Goal: Task Accomplishment & Management: Manage account settings

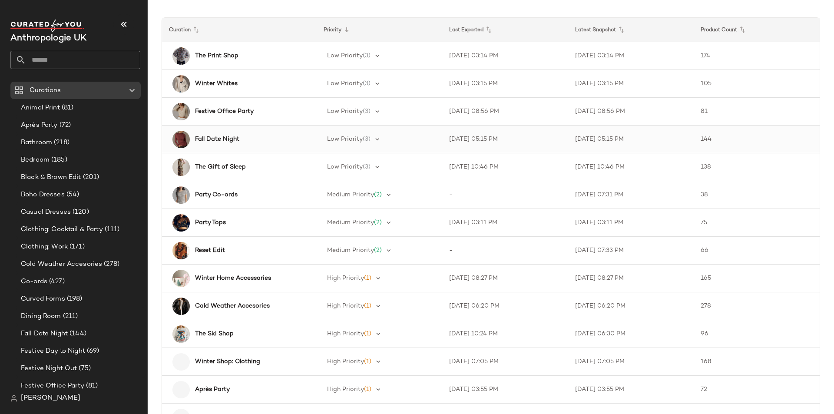
scroll to position [66, 0]
click at [233, 329] on b "The Ski Shop" at bounding box center [214, 333] width 39 height 9
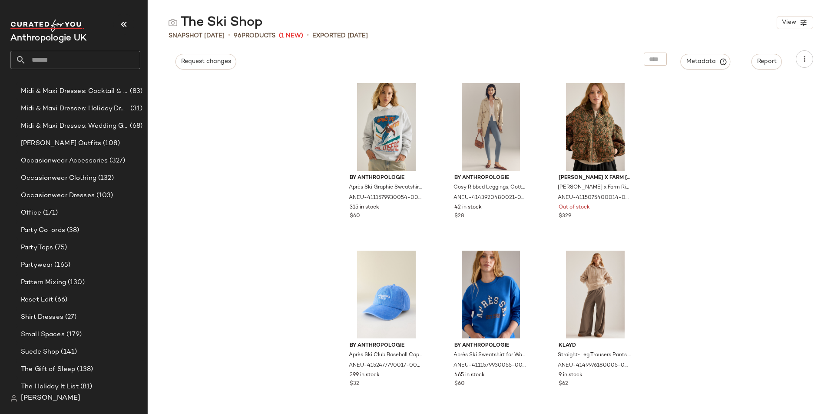
scroll to position [397, 0]
click at [75, 176] on span "Occasionwear Clothing" at bounding box center [59, 180] width 76 height 10
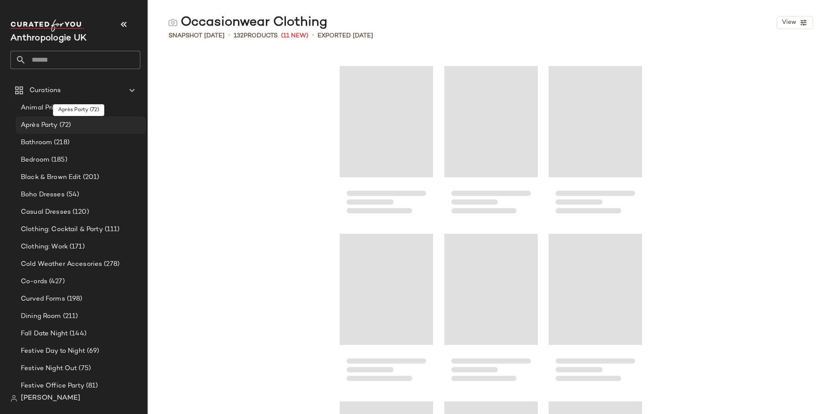
click at [59, 122] on span "(72)" at bounding box center [64, 125] width 13 height 10
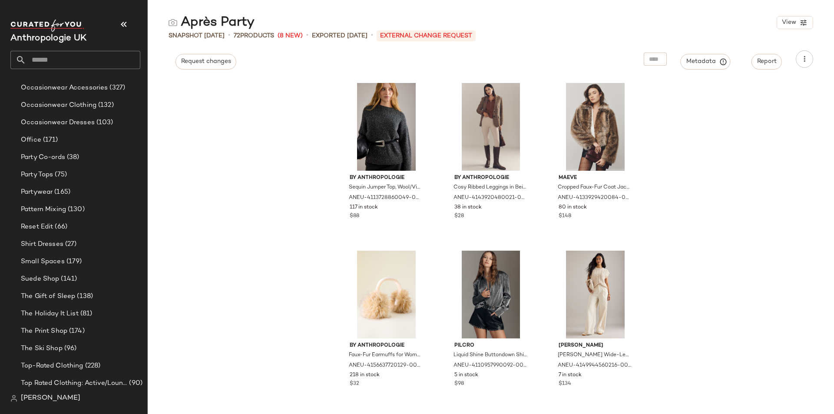
scroll to position [473, 0]
click at [78, 157] on span "(38)" at bounding box center [72, 156] width 14 height 10
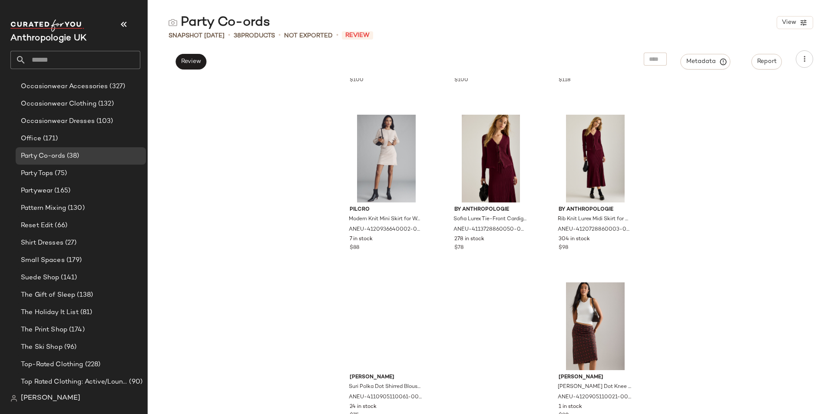
scroll to position [1845, 0]
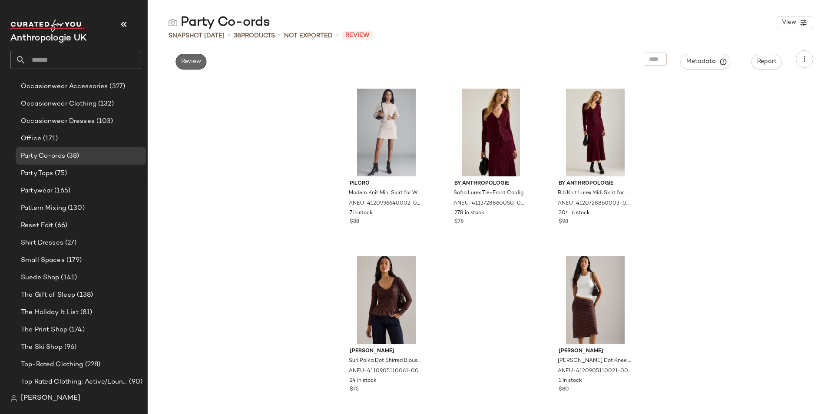
click at [192, 58] on span "Review" at bounding box center [191, 61] width 20 height 7
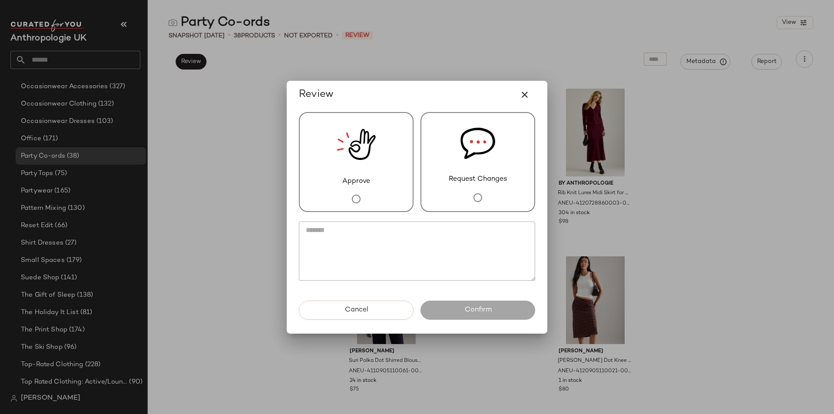
click at [389, 203] on div "Approve" at bounding box center [356, 162] width 115 height 100
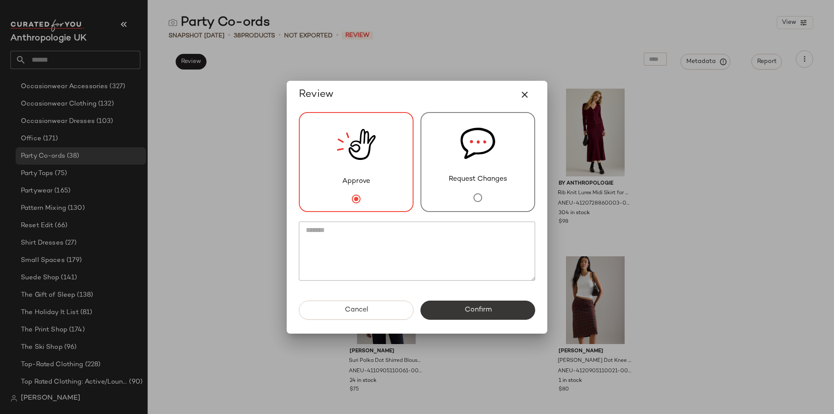
click at [467, 315] on button "Confirm" at bounding box center [477, 310] width 115 height 19
